Goal: Task Accomplishment & Management: Manage account settings

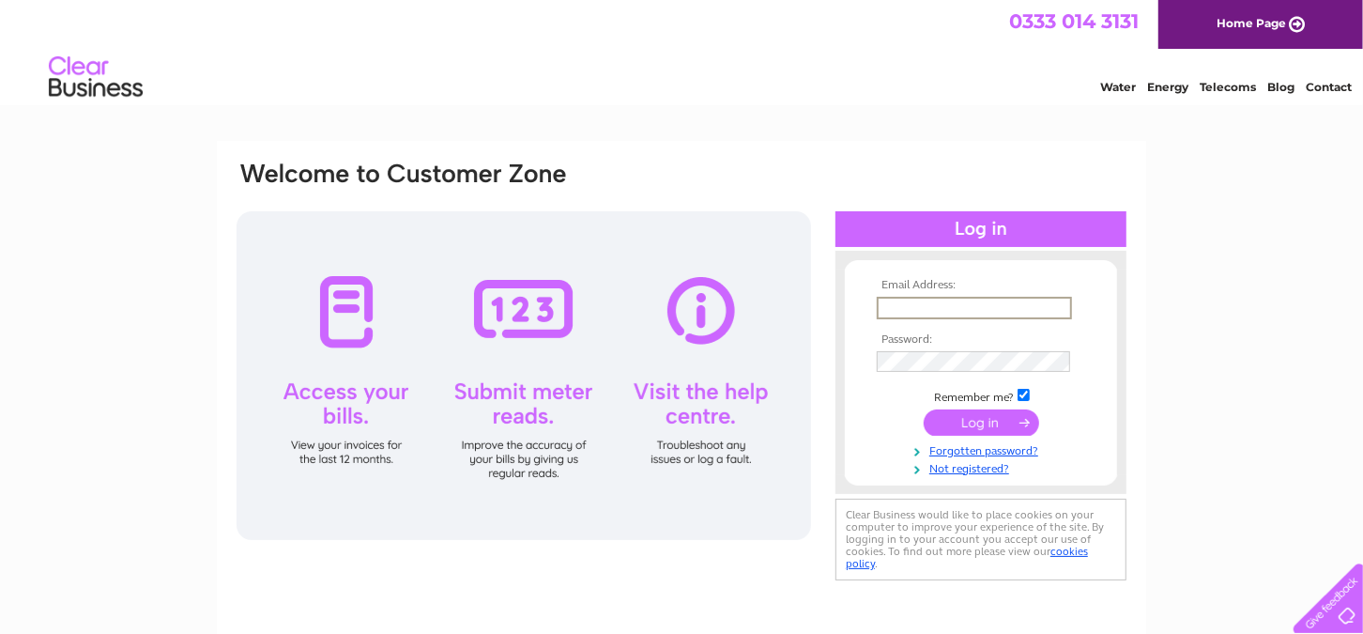
click at [972, 310] on input "text" at bounding box center [974, 308] width 195 height 23
type input "tdickson@yaskawa.co.uk"
click at [924, 408] on input "submit" at bounding box center [981, 421] width 115 height 26
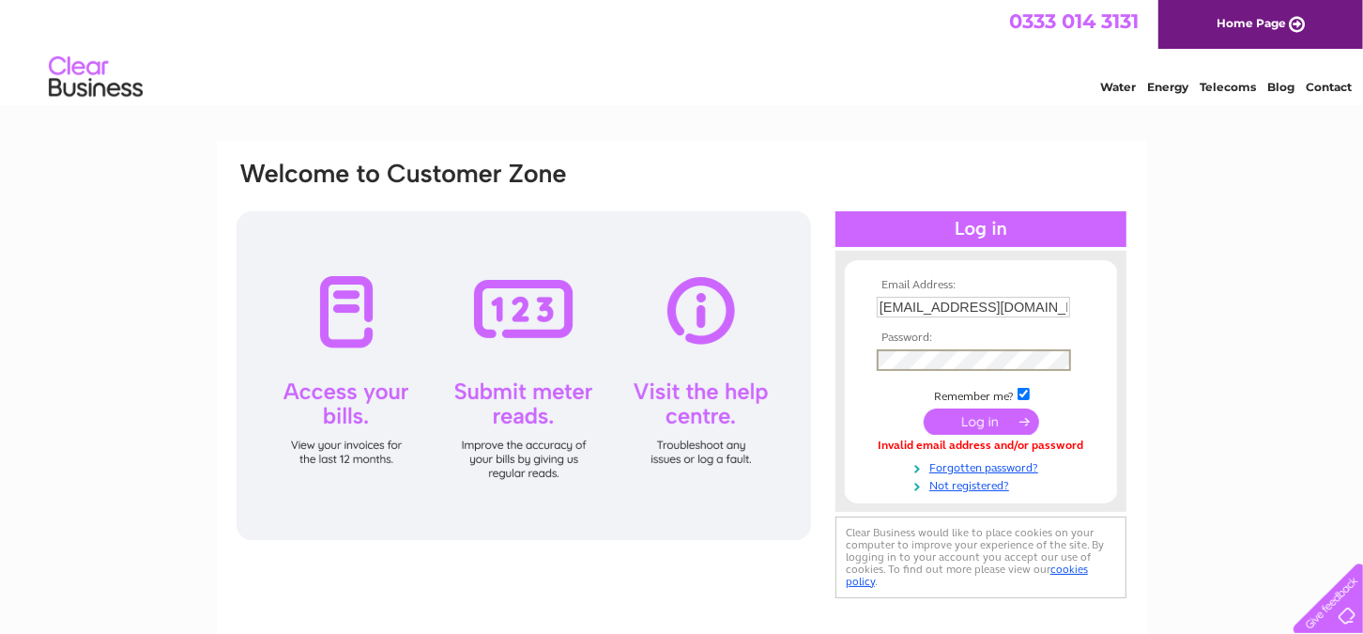
click at [924, 408] on input "submit" at bounding box center [981, 421] width 115 height 26
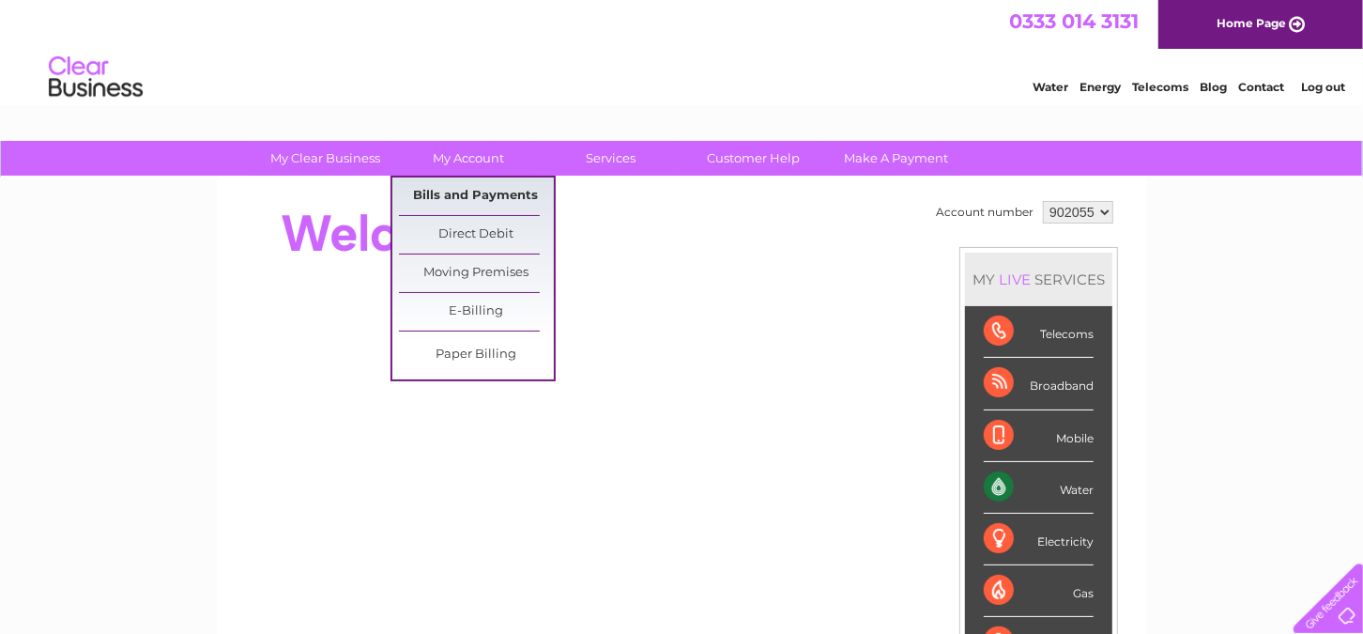
click at [462, 191] on link "Bills and Payments" at bounding box center [476, 196] width 155 height 38
